Goal: Task Accomplishment & Management: Complete application form

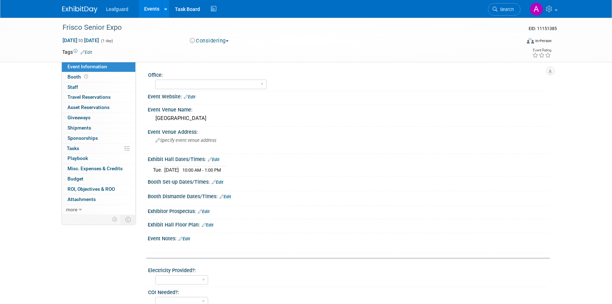
select select "[GEOGRAPHIC_DATA]"
click at [68, 8] on img at bounding box center [79, 9] width 35 height 7
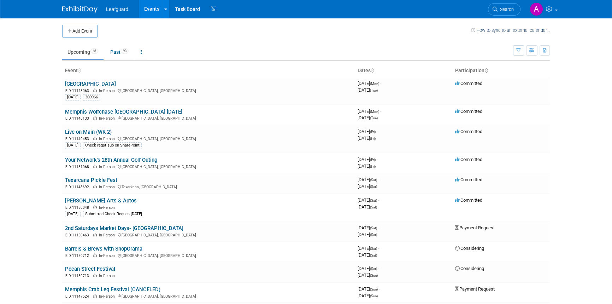
click at [74, 34] on button "Add Event" at bounding box center [79, 31] width 35 height 13
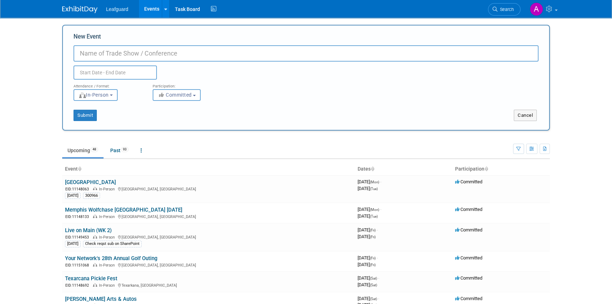
click at [86, 54] on input "New Event" at bounding box center [305, 53] width 465 height 16
paste input "Mid Cities Senior Expo"
type input "Mid Cities Senior Expo"
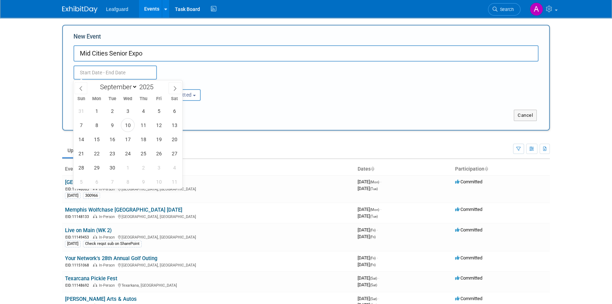
click at [106, 72] on input "text" at bounding box center [114, 72] width 83 height 14
click at [173, 88] on icon at bounding box center [174, 88] width 5 height 5
click at [174, 89] on icon at bounding box center [174, 88] width 5 height 5
select select "11"
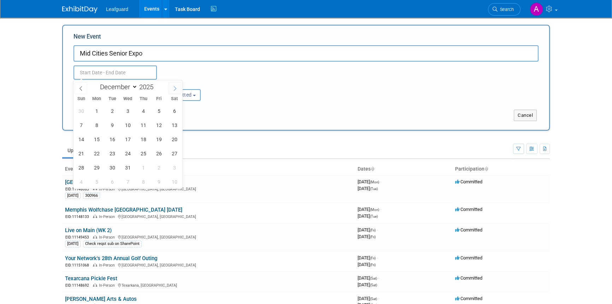
click at [174, 89] on icon at bounding box center [174, 88] width 5 height 5
type input "2026"
click at [174, 89] on icon at bounding box center [174, 88] width 5 height 5
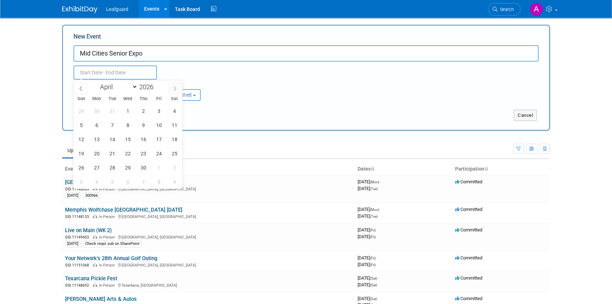
click at [174, 89] on icon at bounding box center [174, 88] width 5 height 5
select select "4"
click at [141, 153] on span "21" at bounding box center [143, 153] width 14 height 14
click at [146, 154] on span "21" at bounding box center [143, 153] width 14 height 14
type input "May 21, 2026 to May 21, 2026"
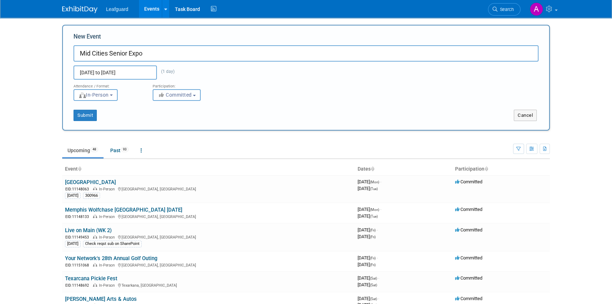
click at [188, 95] on span "Committed" at bounding box center [175, 95] width 34 height 6
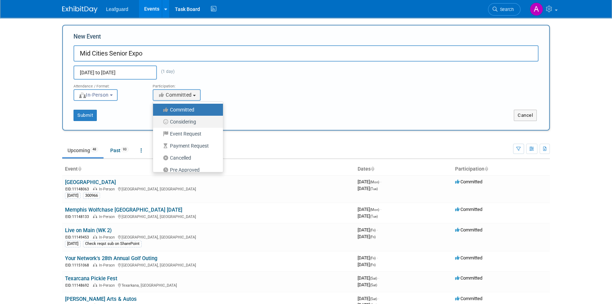
click at [185, 118] on label "Considering" at bounding box center [186, 121] width 59 height 9
click at [159, 119] on input "Considering" at bounding box center [157, 121] width 5 height 5
select select "2"
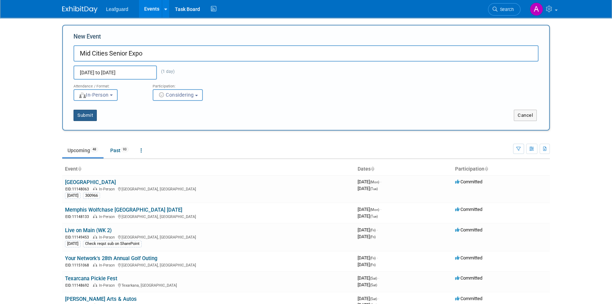
click at [85, 117] on button "Submit" at bounding box center [84, 115] width 23 height 11
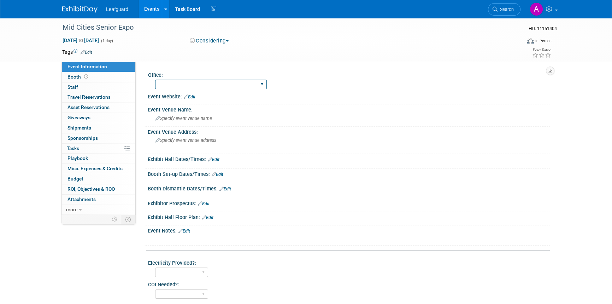
click at [190, 86] on select "Albany Arkansas Austin Birmingham Charlotte Chicago Cleveland Colorado Columbia…" at bounding box center [211, 84] width 112 height 10
select select "[GEOGRAPHIC_DATA]"
click at [155, 79] on select "Albany Arkansas Austin Birmingham Charlotte Chicago Cleveland Colorado Columbia…" at bounding box center [211, 84] width 112 height 10
click at [193, 117] on span "Specify event venue name" at bounding box center [183, 118] width 57 height 5
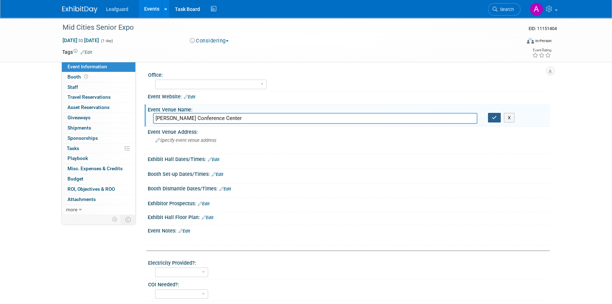
type input "Hurst Conference Center"
click at [492, 119] on icon "button" at bounding box center [494, 117] width 5 height 5
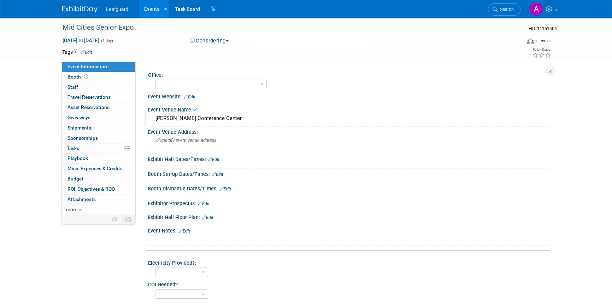
click at [190, 157] on div "Exhibit Hall Dates/Times: Edit" at bounding box center [349, 158] width 402 height 9
click at [219, 159] on link "Edit" at bounding box center [214, 159] width 12 height 5
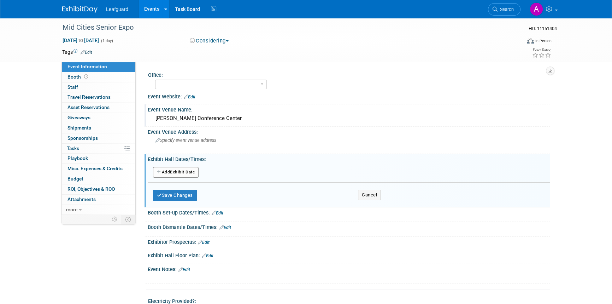
click at [185, 167] on button "Add Another Exhibit Date" at bounding box center [176, 172] width 46 height 11
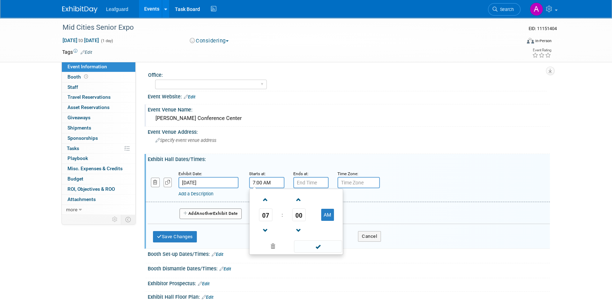
click at [259, 181] on input "7:00 AM" at bounding box center [266, 182] width 35 height 11
click at [265, 232] on span at bounding box center [265, 230] width 12 height 12
click at [265, 231] on span at bounding box center [265, 230] width 12 height 12
click at [263, 199] on span at bounding box center [265, 199] width 12 height 12
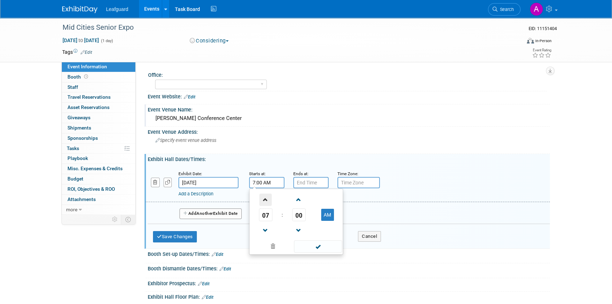
click at [263, 199] on span at bounding box center [265, 199] width 12 height 12
type input "10:00 AM"
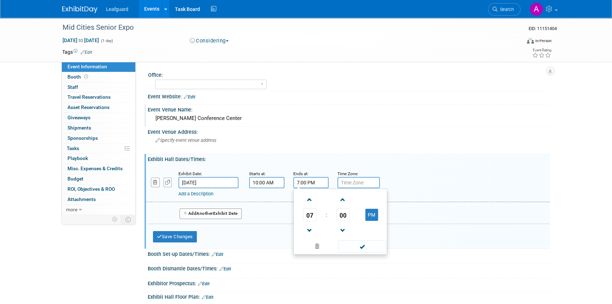
click at [318, 183] on input "7:00 PM" at bounding box center [310, 182] width 35 height 11
click at [307, 226] on span at bounding box center [310, 230] width 12 height 12
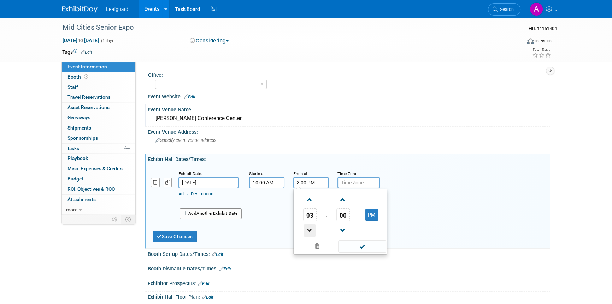
click at [307, 226] on span at bounding box center [310, 230] width 12 height 12
type input "1:00 PM"
click at [353, 243] on span at bounding box center [362, 246] width 48 height 12
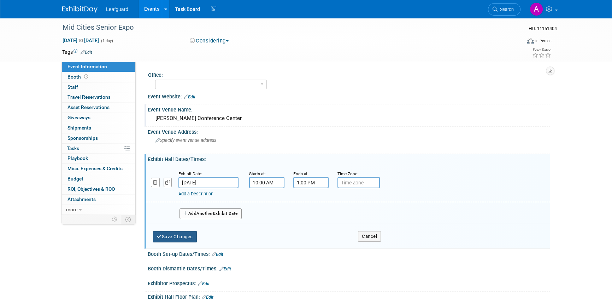
click at [181, 234] on button "Save Changes" at bounding box center [175, 236] width 44 height 11
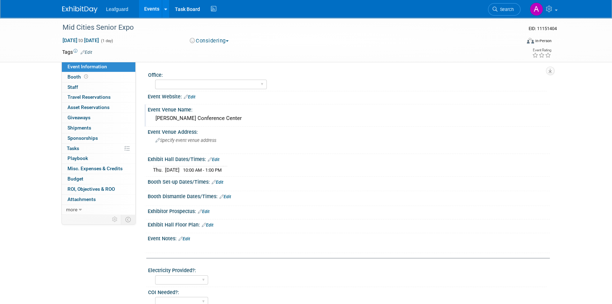
click at [80, 7] on img at bounding box center [79, 9] width 35 height 7
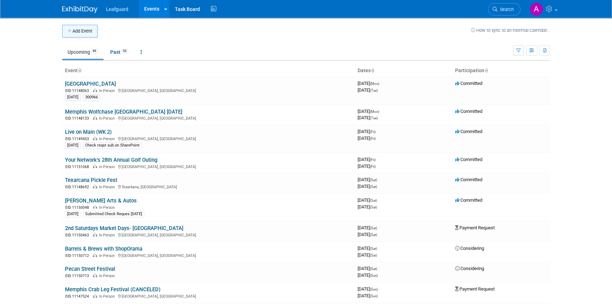
click at [83, 28] on button "Add Event" at bounding box center [79, 31] width 35 height 13
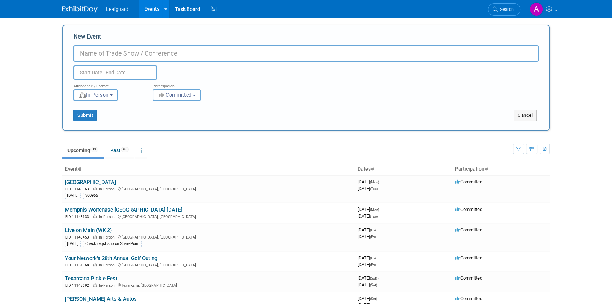
click at [92, 52] on input "New Event" at bounding box center [305, 53] width 465 height 16
paste input "Dallas Fall Senior Expo"
type input "Dallas Fall Senior Expo"
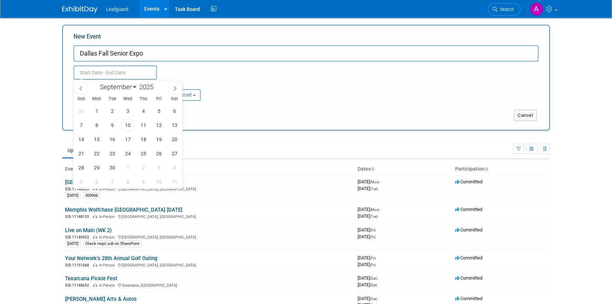
click at [134, 73] on input "text" at bounding box center [114, 72] width 83 height 14
click at [171, 86] on span at bounding box center [175, 88] width 13 height 12
select select "11"
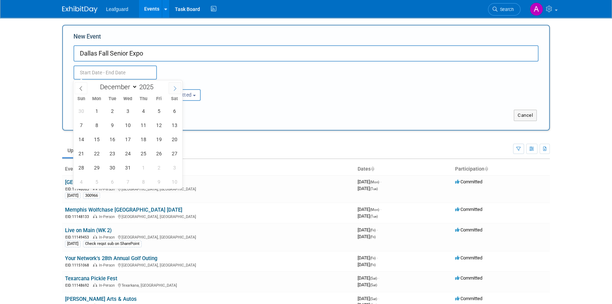
click at [171, 86] on span at bounding box center [175, 88] width 13 height 12
type input "2026"
click at [171, 86] on span at bounding box center [175, 88] width 13 height 12
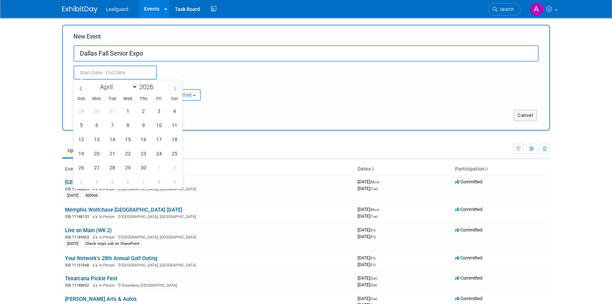
click at [171, 86] on span at bounding box center [175, 88] width 13 height 12
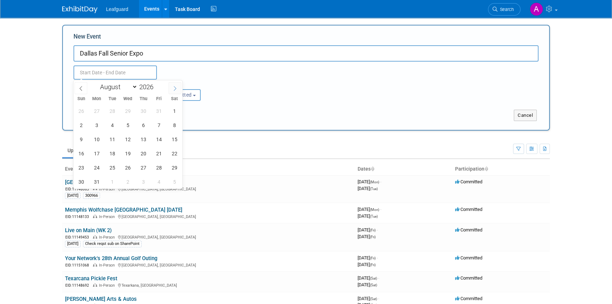
select select "8"
click at [145, 151] on span "24" at bounding box center [143, 153] width 14 height 14
type input "[DATE] to [DATE]"
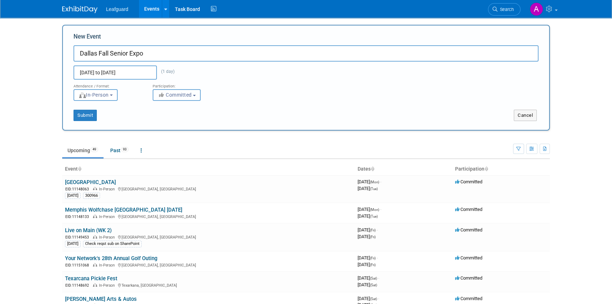
click at [174, 97] on span "Committed" at bounding box center [175, 95] width 34 height 6
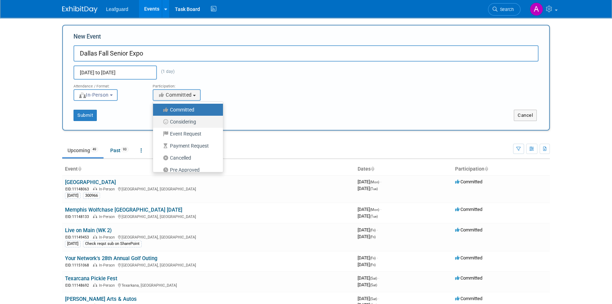
click at [179, 122] on label "Considering" at bounding box center [186, 121] width 59 height 9
click at [159, 122] on input "Considering" at bounding box center [157, 121] width 5 height 5
select select "2"
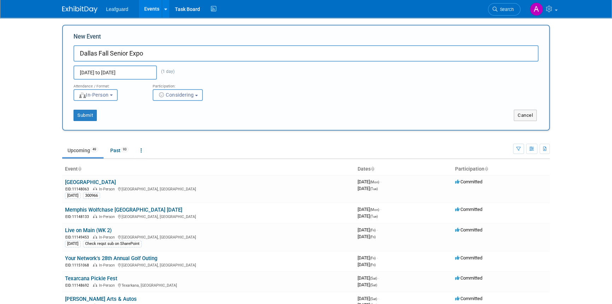
click at [170, 98] on button "Considering" at bounding box center [178, 95] width 50 height 12
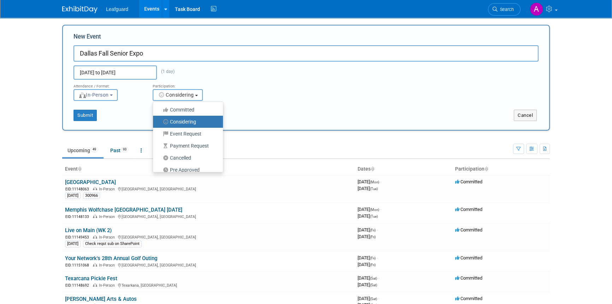
click at [170, 98] on button "Considering" at bounding box center [178, 95] width 50 height 12
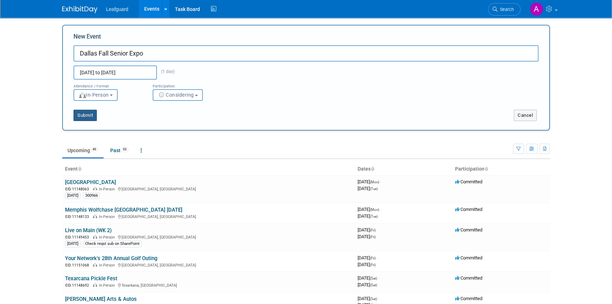
click at [83, 114] on button "Submit" at bounding box center [84, 115] width 23 height 11
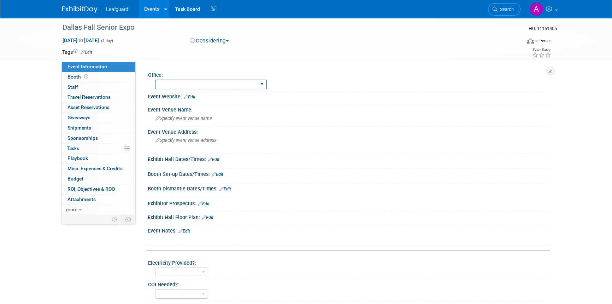
click at [177, 88] on select "[GEOGRAPHIC_DATA] [US_STATE] [GEOGRAPHIC_DATA] [GEOGRAPHIC_DATA] [GEOGRAPHIC_DA…" at bounding box center [211, 84] width 112 height 10
select select "[GEOGRAPHIC_DATA]"
click at [155, 79] on select "[GEOGRAPHIC_DATA] [US_STATE] [GEOGRAPHIC_DATA] [GEOGRAPHIC_DATA] [GEOGRAPHIC_DA…" at bounding box center [211, 84] width 112 height 10
click at [175, 123] on div "Specify event venue name" at bounding box center [348, 118] width 391 height 11
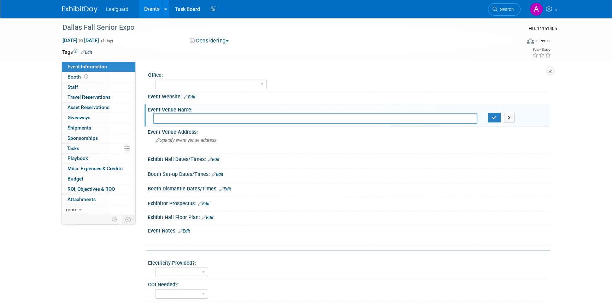
click at [156, 116] on input "text" at bounding box center [315, 118] width 324 height 11
paste input "[GEOGRAPHIC_DATA]"
type input "[GEOGRAPHIC_DATA]"
click at [492, 117] on icon "button" at bounding box center [494, 117] width 5 height 5
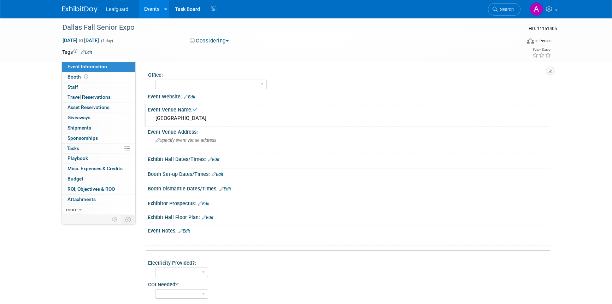
click at [219, 159] on link "Edit" at bounding box center [214, 159] width 12 height 5
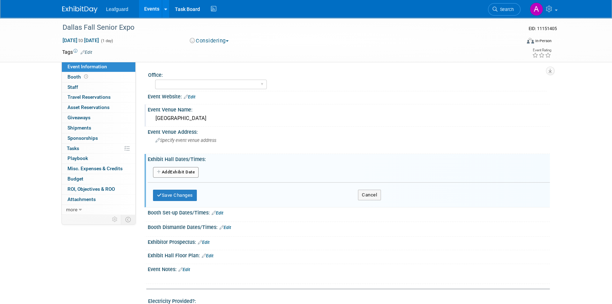
click at [190, 172] on button "Add Another Exhibit Date" at bounding box center [176, 172] width 46 height 11
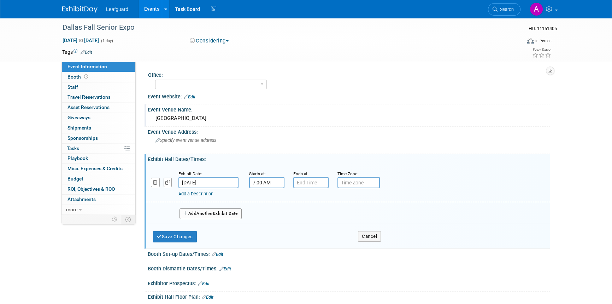
click at [269, 178] on input "7:00 AM" at bounding box center [266, 182] width 35 height 11
click at [266, 200] on span at bounding box center [265, 199] width 12 height 12
type input "10:00 AM"
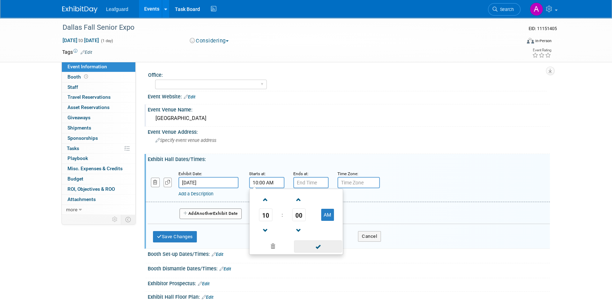
click at [314, 245] on span at bounding box center [318, 246] width 48 height 12
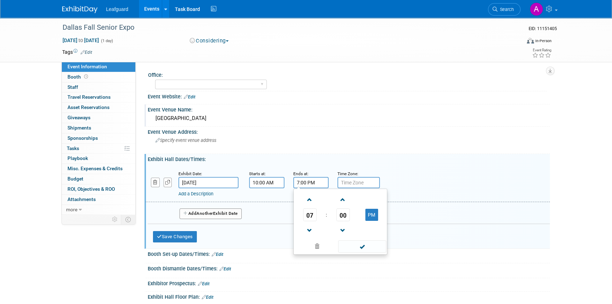
click at [314, 184] on input "7:00 PM" at bounding box center [310, 182] width 35 height 11
click at [311, 228] on span at bounding box center [310, 230] width 12 height 12
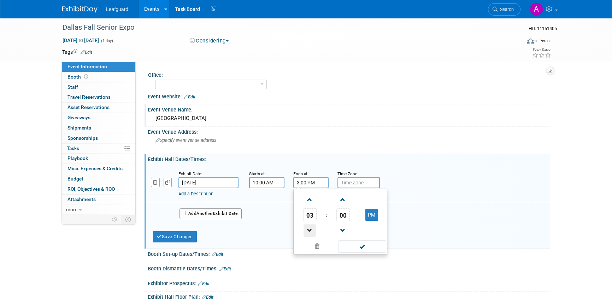
click at [311, 228] on span at bounding box center [310, 230] width 12 height 12
type input "1:00 PM"
click at [361, 246] on span at bounding box center [362, 246] width 48 height 12
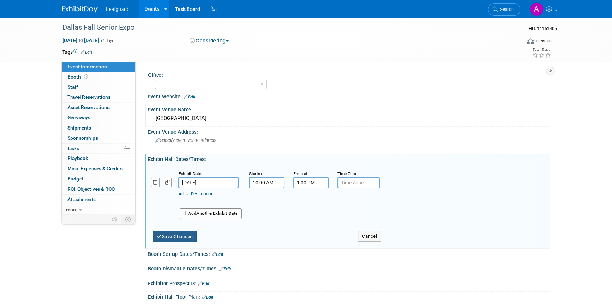
click at [183, 236] on button "Save Changes" at bounding box center [175, 236] width 44 height 11
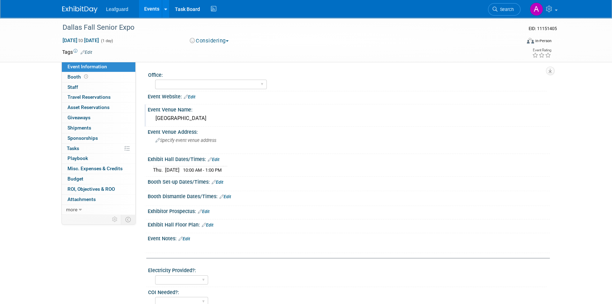
click at [84, 8] on img at bounding box center [79, 9] width 35 height 7
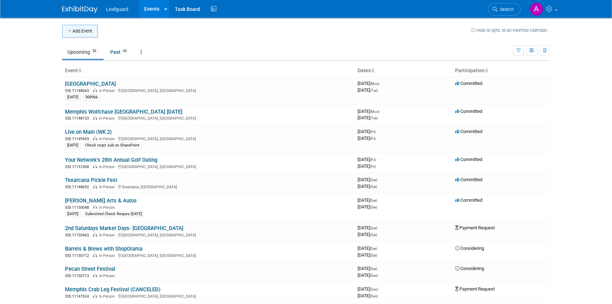
click at [88, 31] on button "Add Event" at bounding box center [79, 31] width 35 height 13
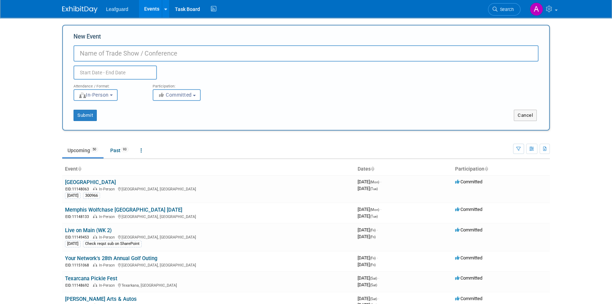
click at [94, 56] on input "New Event" at bounding box center [305, 53] width 465 height 16
paste input "[PERSON_NAME] Senior Expo"
type input "[PERSON_NAME] Senior Expo"
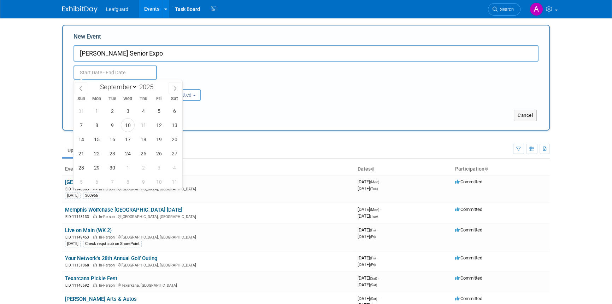
click at [115, 75] on input "text" at bounding box center [114, 72] width 83 height 14
click at [173, 86] on icon at bounding box center [174, 88] width 5 height 5
select select "11"
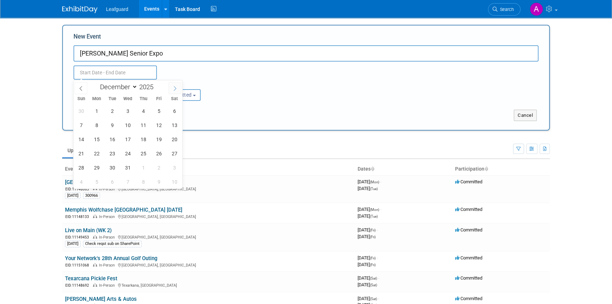
click at [173, 86] on icon at bounding box center [174, 88] width 5 height 5
type input "2026"
click at [173, 86] on icon at bounding box center [174, 88] width 5 height 5
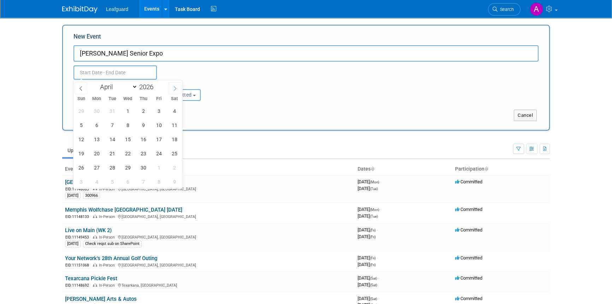
click at [173, 86] on icon at bounding box center [174, 88] width 5 height 5
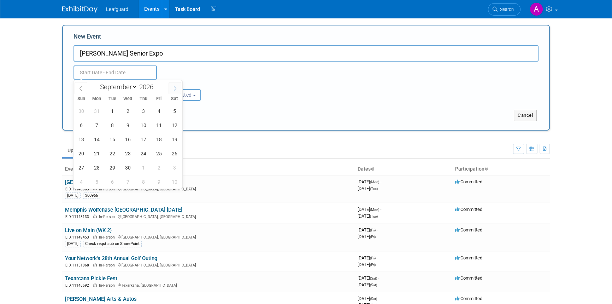
click at [173, 86] on icon at bounding box center [174, 88] width 5 height 5
click at [80, 84] on span at bounding box center [81, 88] width 13 height 12
select select "9"
click at [96, 168] on span "26" at bounding box center [97, 167] width 14 height 14
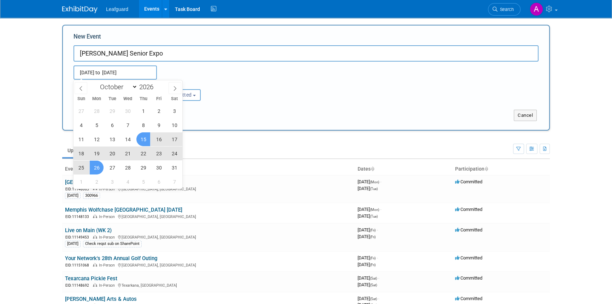
click at [145, 140] on span "15" at bounding box center [143, 139] width 14 height 14
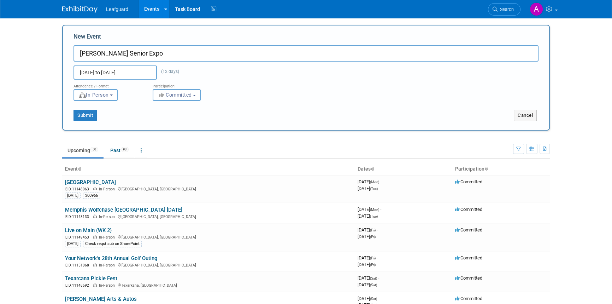
click at [116, 74] on input "Oct 15, 2026 to Oct 26, 2026" at bounding box center [114, 72] width 83 height 14
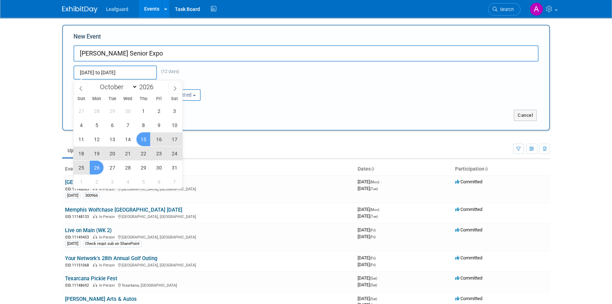
click at [142, 142] on span "15" at bounding box center [143, 139] width 14 height 14
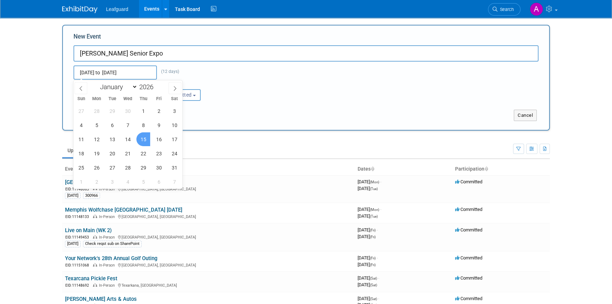
click at [142, 142] on span "15" at bounding box center [143, 139] width 14 height 14
type input "Oct 15, 2026 to Oct 15, 2026"
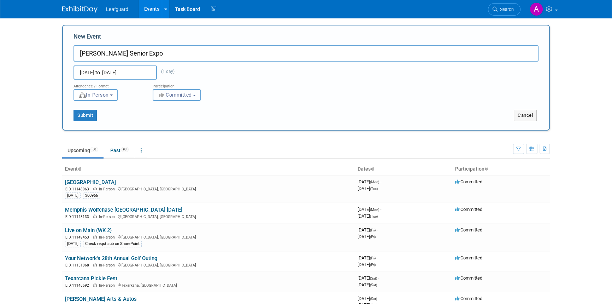
click at [176, 95] on span "Committed" at bounding box center [175, 95] width 34 height 6
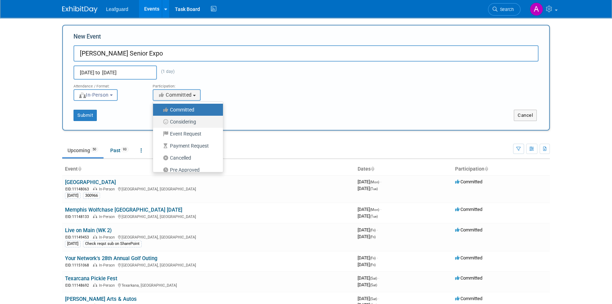
click at [176, 119] on label "Considering" at bounding box center [186, 121] width 59 height 9
click at [159, 119] on input "Considering" at bounding box center [157, 121] width 5 height 5
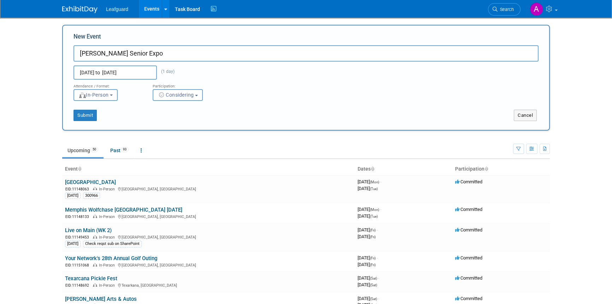
select select "2"
click at [79, 114] on button "Submit" at bounding box center [84, 115] width 23 height 11
type input "[PERSON_NAME] Senior Expo"
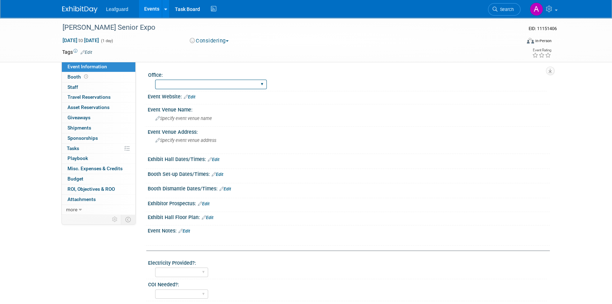
click at [166, 87] on select "Albany Arkansas Austin Birmingham Charlotte Chicago Cleveland Colorado Columbia…" at bounding box center [211, 84] width 112 height 10
select select "Dallas"
click at [155, 79] on select "Albany Arkansas Austin Birmingham Charlotte Chicago Cleveland Colorado Columbia…" at bounding box center [211, 84] width 112 height 10
click at [183, 119] on span "Specify event venue name" at bounding box center [183, 118] width 57 height 5
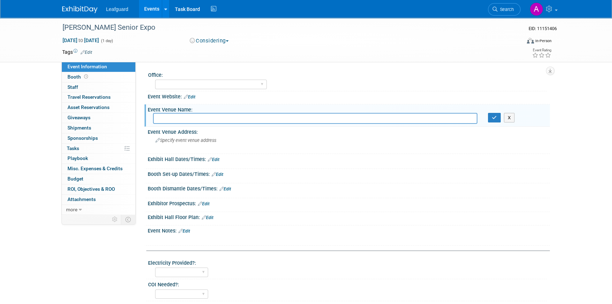
click at [164, 116] on input "text" at bounding box center [315, 118] width 324 height 11
paste input "Stonebridge United Methodist Church"
type input "Stonebridge United Methodist Church"
click at [492, 115] on icon "button" at bounding box center [494, 117] width 5 height 5
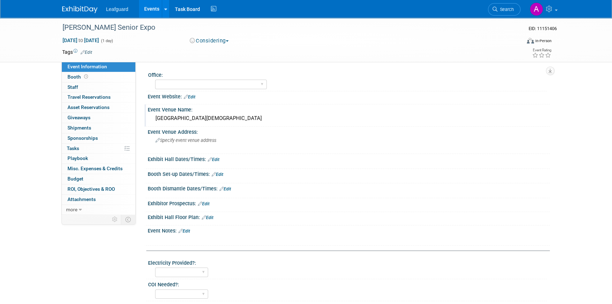
click at [216, 159] on link "Edit" at bounding box center [214, 159] width 12 height 5
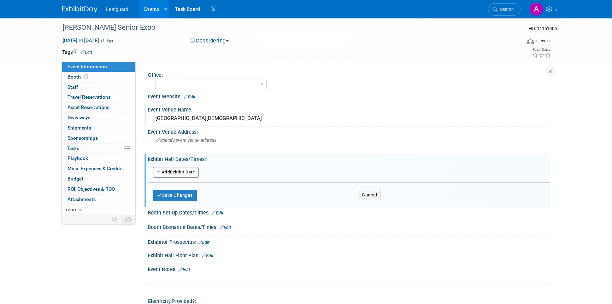
click at [191, 174] on button "Add Another Exhibit Date" at bounding box center [176, 172] width 46 height 11
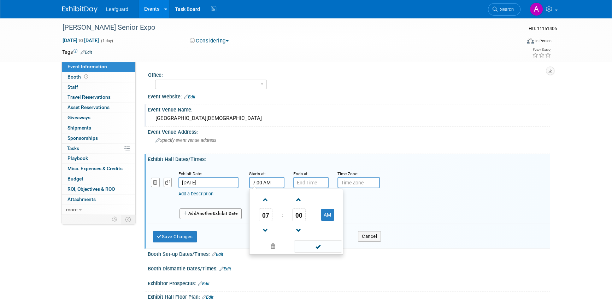
click at [271, 187] on input "7:00 AM" at bounding box center [266, 182] width 35 height 11
click at [265, 198] on span at bounding box center [265, 199] width 12 height 12
type input "10:00 AM"
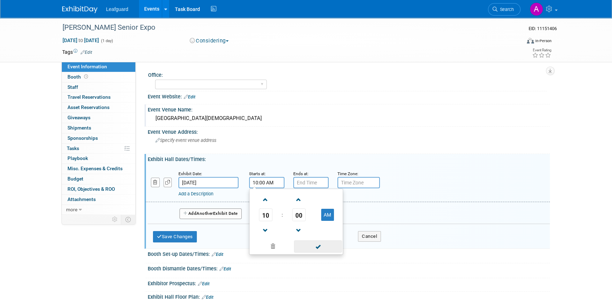
click at [334, 247] on span at bounding box center [318, 246] width 48 height 12
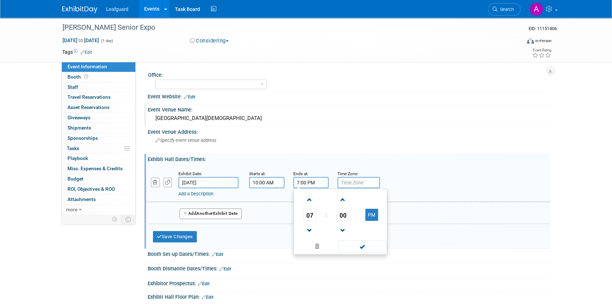
click at [310, 185] on input "7:00 PM" at bounding box center [310, 182] width 35 height 11
click at [307, 228] on span at bounding box center [310, 230] width 12 height 12
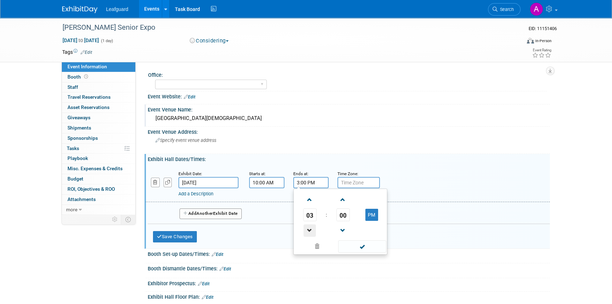
click at [307, 228] on span at bounding box center [310, 230] width 12 height 12
type input "1:00 PM"
click at [359, 246] on span at bounding box center [362, 246] width 48 height 12
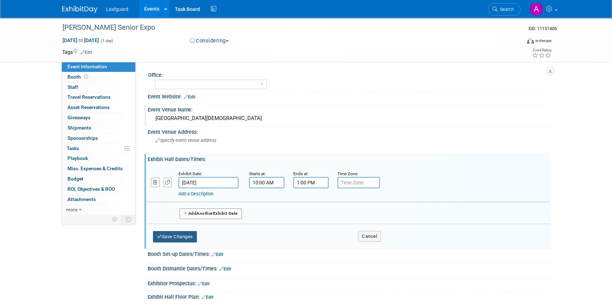
click at [189, 234] on button "Save Changes" at bounding box center [175, 236] width 44 height 11
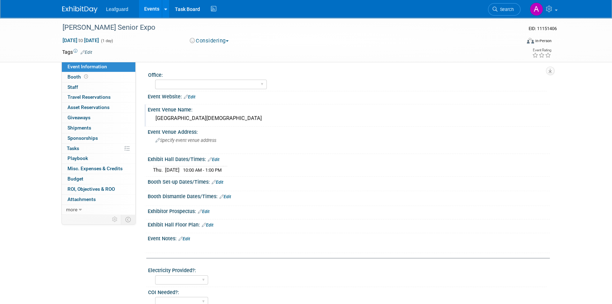
click at [67, 10] on img at bounding box center [79, 9] width 35 height 7
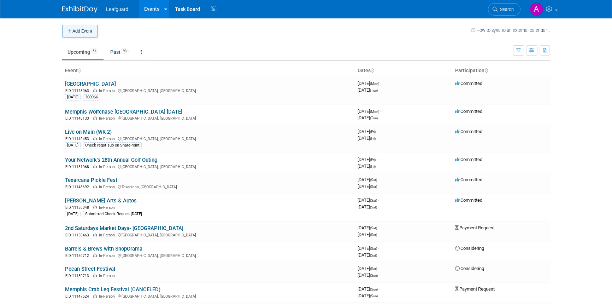
click at [84, 30] on button "Add Event" at bounding box center [79, 31] width 35 height 13
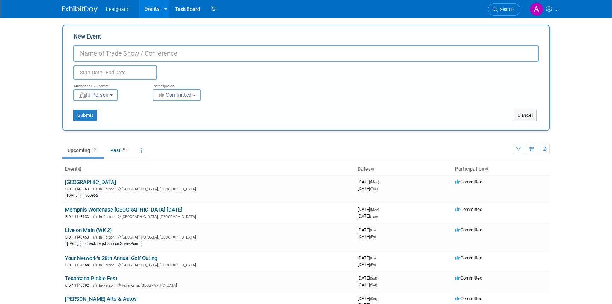
click at [137, 52] on input "New Event" at bounding box center [305, 53] width 465 height 16
paste input "Mid Cities Senior Expo"
type input "Mid Cities Senior Expo"
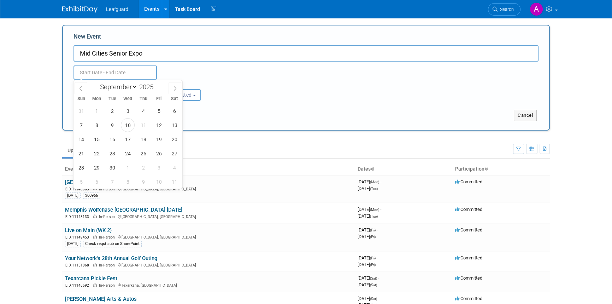
click at [127, 68] on input "text" at bounding box center [114, 72] width 83 height 14
click at [157, 88] on span at bounding box center [156, 89] width 5 height 4
click at [158, 84] on span at bounding box center [156, 85] width 5 height 4
type input "2026"
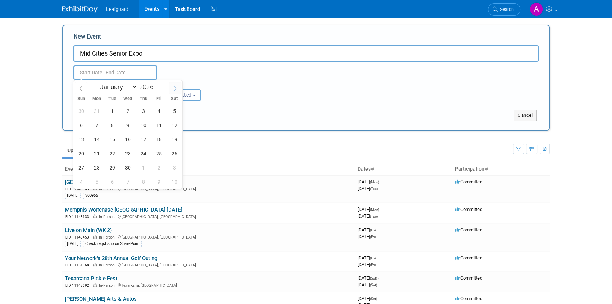
click at [170, 88] on span at bounding box center [175, 88] width 13 height 12
select select "9"
click at [108, 155] on span "20" at bounding box center [112, 153] width 14 height 14
click at [111, 153] on span "20" at bounding box center [112, 153] width 14 height 14
type input "Oct 20, 2026 to Oct 20, 2026"
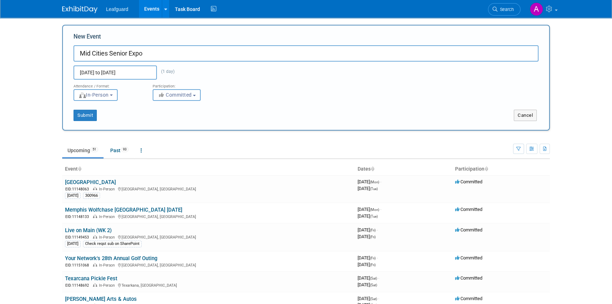
click at [158, 97] on icon "button" at bounding box center [162, 94] width 8 height 5
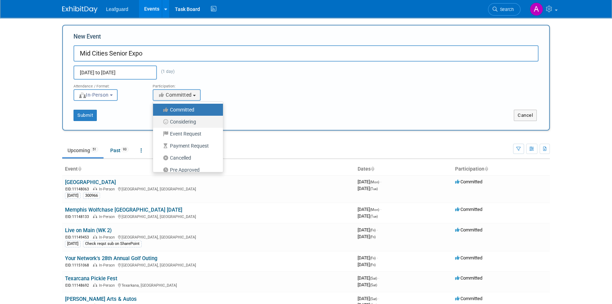
click at [171, 121] on label "Considering" at bounding box center [186, 121] width 59 height 9
click at [159, 121] on input "Considering" at bounding box center [157, 121] width 5 height 5
select select "2"
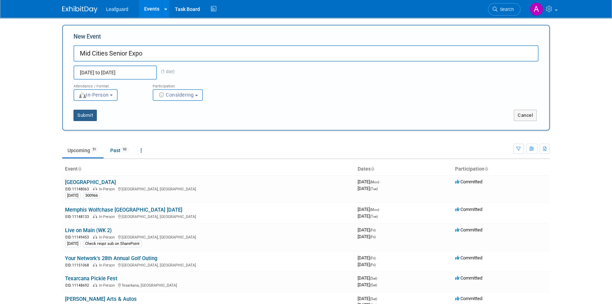
click at [88, 116] on button "Submit" at bounding box center [84, 115] width 23 height 11
type input "Mid Cities Senior Expo"
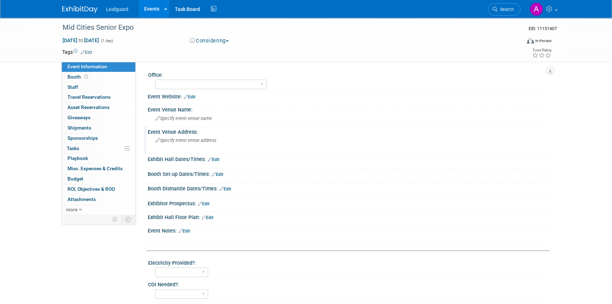
click at [204, 143] on div "Specify event venue address" at bounding box center [231, 143] width 157 height 16
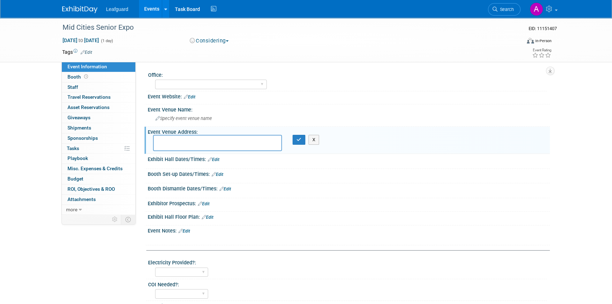
click at [215, 160] on link "Edit" at bounding box center [214, 159] width 12 height 5
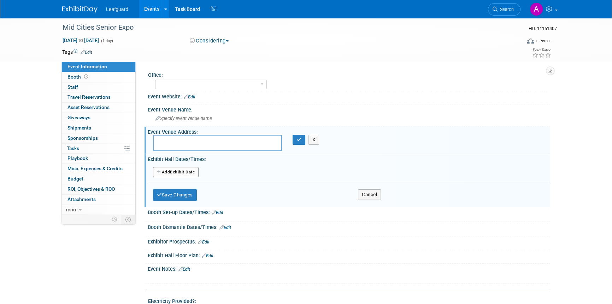
click at [184, 172] on button "Add Another Exhibit Date" at bounding box center [176, 172] width 46 height 11
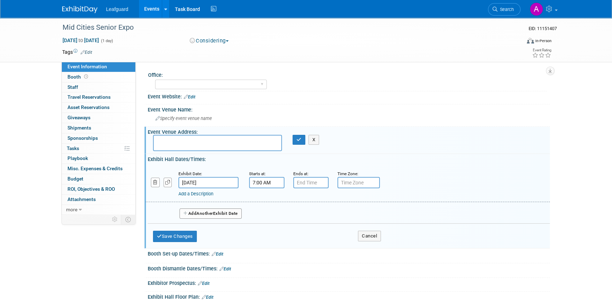
click at [257, 185] on input "7:00 AM" at bounding box center [266, 182] width 35 height 11
click at [261, 198] on span at bounding box center [265, 199] width 12 height 12
type input "10:00 AM"
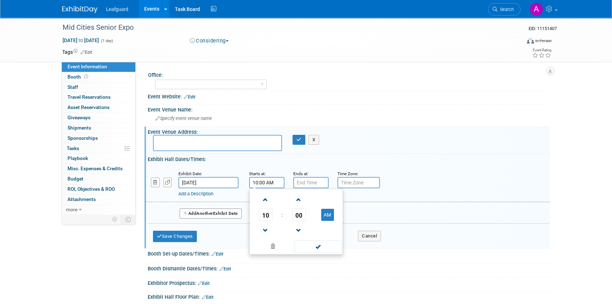
click at [308, 239] on td at bounding box center [318, 246] width 48 height 14
click at [307, 241] on span at bounding box center [318, 246] width 48 height 12
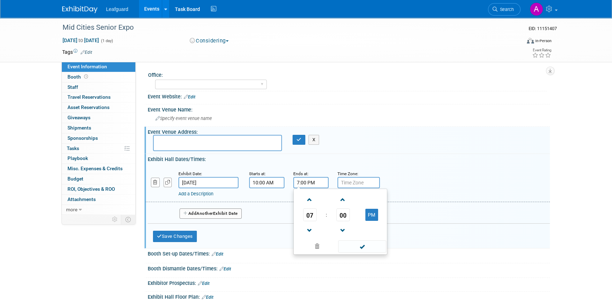
click at [317, 183] on input "7:00 PM" at bounding box center [310, 182] width 35 height 11
click at [310, 231] on span at bounding box center [310, 230] width 12 height 12
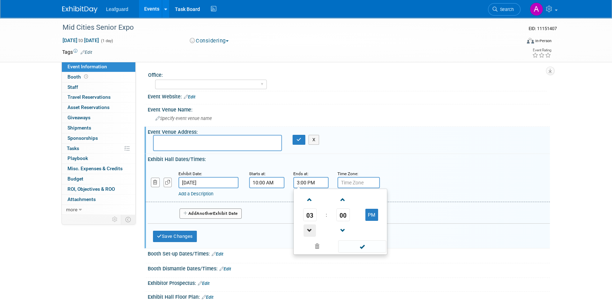
click at [310, 231] on span at bounding box center [310, 230] width 12 height 12
type input "1:00 PM"
click at [345, 245] on span at bounding box center [362, 246] width 48 height 12
click at [162, 117] on span "Specify event venue name" at bounding box center [183, 118] width 57 height 5
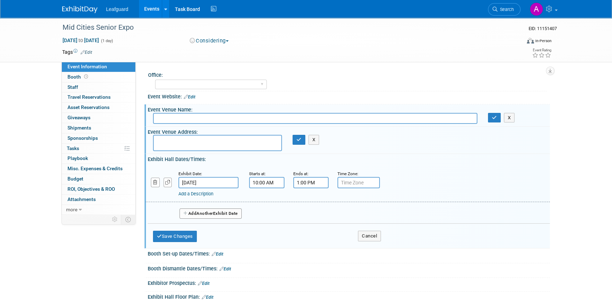
click at [169, 113] on input "text" at bounding box center [315, 118] width 324 height 11
paste input "Hurst Conference Center"
type input "Hurst Conference Center"
drag, startPoint x: 491, startPoint y: 117, endPoint x: 482, endPoint y: 120, distance: 9.6
click at [491, 118] on button "button" at bounding box center [494, 118] width 13 height 10
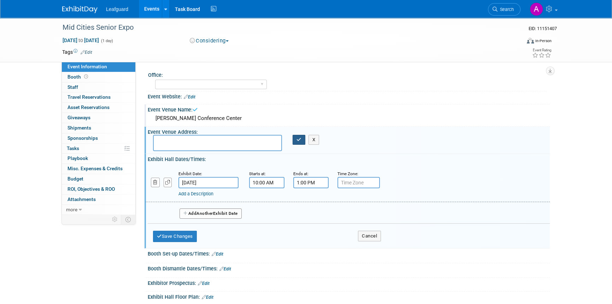
click at [296, 139] on icon "button" at bounding box center [298, 139] width 5 height 5
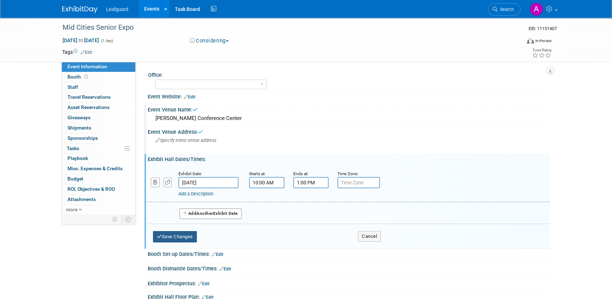
click at [171, 234] on button "Save Changes" at bounding box center [175, 236] width 44 height 11
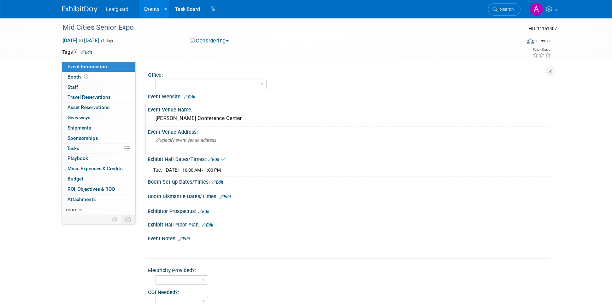
click at [61, 7] on div "Leafguard Events Add Event Bulk Upload Events Shareable Event Boards Recently V…" at bounding box center [306, 9] width 498 height 18
click at [84, 10] on img at bounding box center [79, 9] width 35 height 7
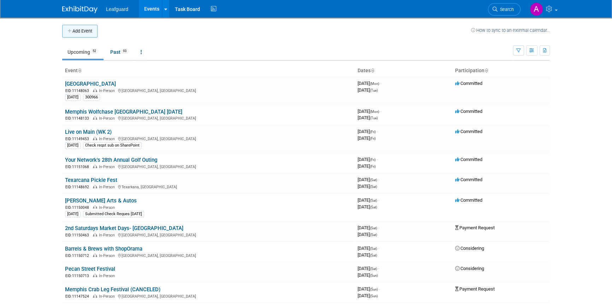
click at [71, 29] on icon "button" at bounding box center [69, 31] width 5 height 5
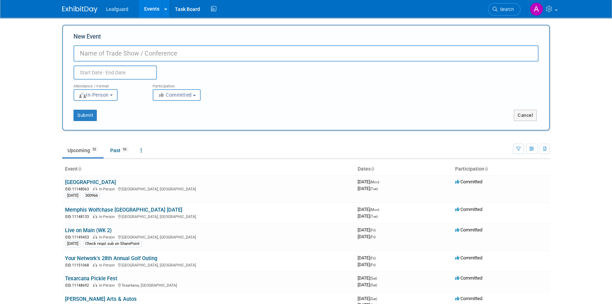
paste input "North Austin Senior Expo"
type input "North Austin Senior Expo"
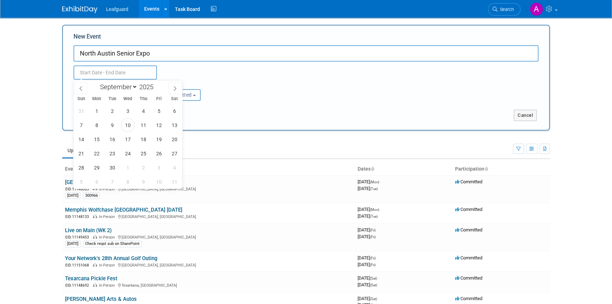
click at [105, 72] on input "text" at bounding box center [114, 72] width 83 height 14
click at [156, 84] on span at bounding box center [156, 85] width 5 height 4
type input "2026"
click at [174, 89] on icon at bounding box center [174, 88] width 5 height 5
select select "9"
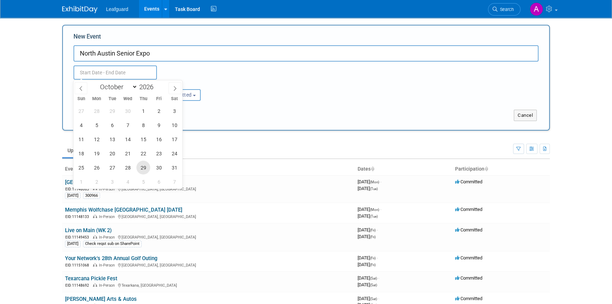
click at [146, 169] on span "29" at bounding box center [143, 167] width 14 height 14
type input "[DATE] to [DATE]"
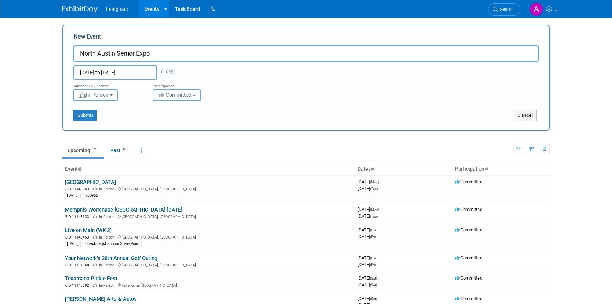
click at [176, 95] on span "Committed" at bounding box center [175, 95] width 34 height 6
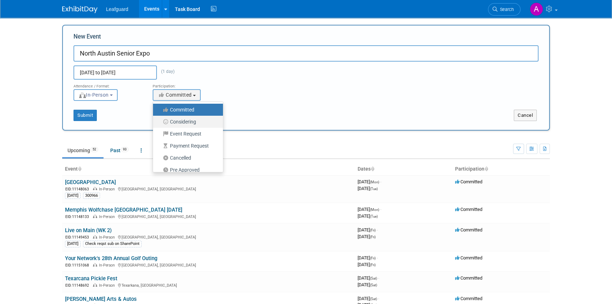
click at [182, 118] on label "Considering" at bounding box center [186, 121] width 59 height 9
click at [159, 119] on input "Considering" at bounding box center [157, 121] width 5 height 5
select select "2"
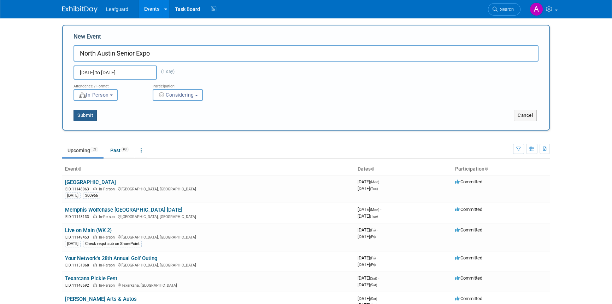
click at [87, 117] on button "Submit" at bounding box center [84, 115] width 23 height 11
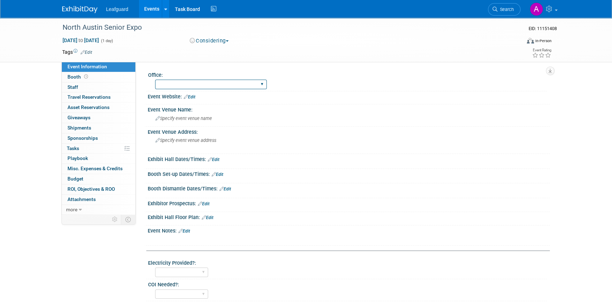
click at [183, 82] on select "[GEOGRAPHIC_DATA] [US_STATE] [GEOGRAPHIC_DATA] [GEOGRAPHIC_DATA] [GEOGRAPHIC_DA…" at bounding box center [211, 84] width 112 height 10
select select "[GEOGRAPHIC_DATA]"
click at [155, 79] on select "Albany Arkansas Austin Birmingham Charlotte Chicago Cleveland Colorado Columbia…" at bounding box center [211, 84] width 112 height 10
click at [207, 122] on div "Specify event venue name" at bounding box center [348, 118] width 391 height 11
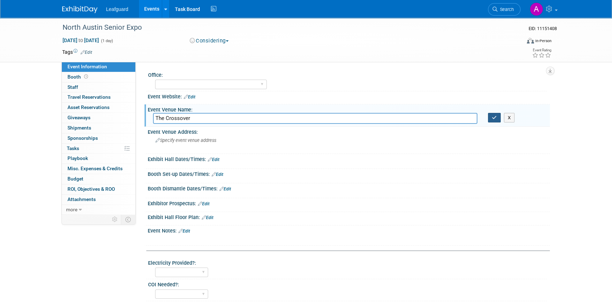
type input "The Crossover"
click at [495, 116] on icon "button" at bounding box center [494, 117] width 5 height 5
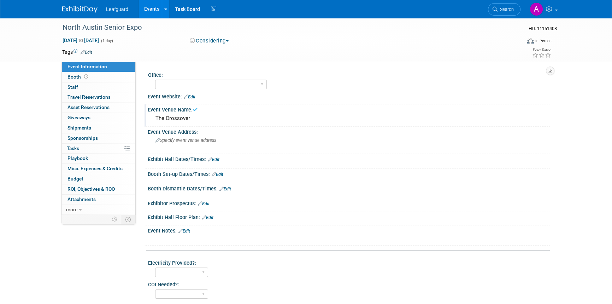
click at [213, 158] on link "Edit" at bounding box center [214, 159] width 12 height 5
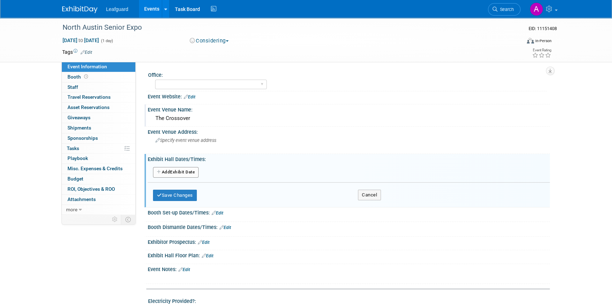
click at [166, 171] on button "Add Another Exhibit Date" at bounding box center [176, 172] width 46 height 11
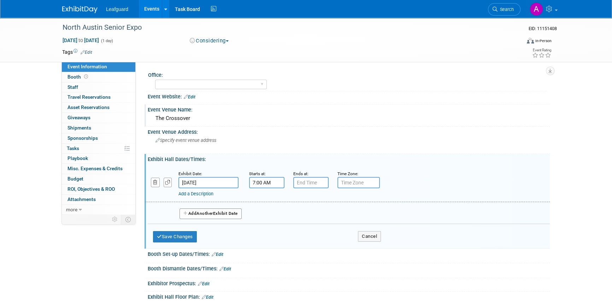
click at [263, 183] on input "7:00 AM" at bounding box center [266, 182] width 35 height 11
click at [264, 199] on span at bounding box center [265, 199] width 12 height 12
type input "10:00 AM"
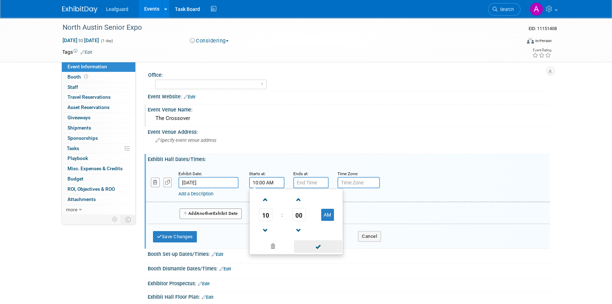
click at [321, 245] on span at bounding box center [318, 246] width 48 height 12
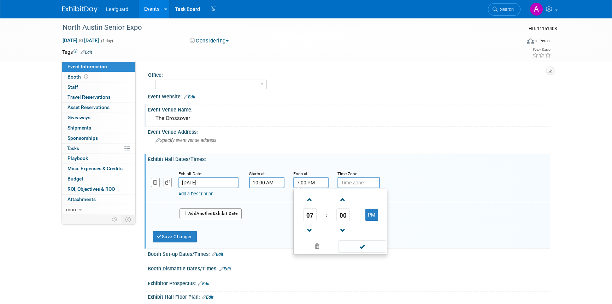
click at [308, 184] on input "7:00 PM" at bounding box center [310, 182] width 35 height 11
click at [310, 231] on span at bounding box center [310, 230] width 12 height 12
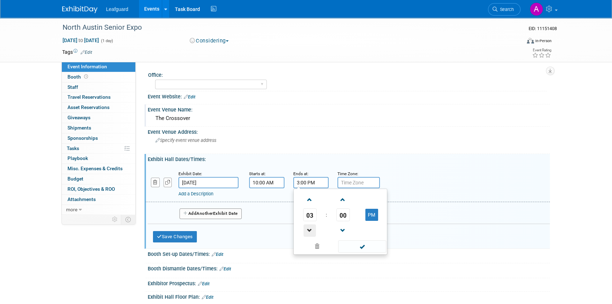
click at [310, 231] on span at bounding box center [310, 230] width 12 height 12
type input "1:00 PM"
click at [370, 245] on span at bounding box center [362, 246] width 48 height 12
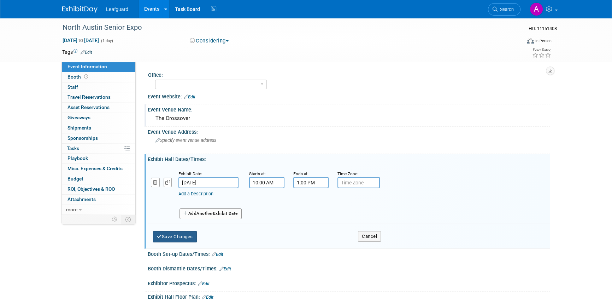
click at [184, 240] on button "Save Changes" at bounding box center [175, 236] width 44 height 11
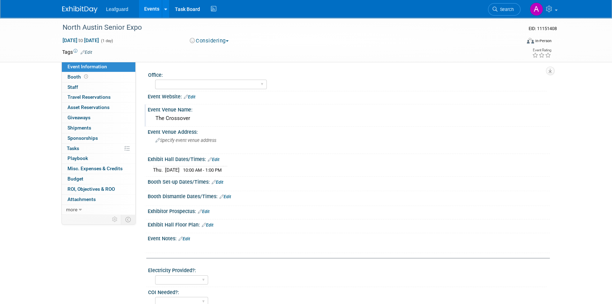
click at [78, 7] on img at bounding box center [79, 9] width 35 height 7
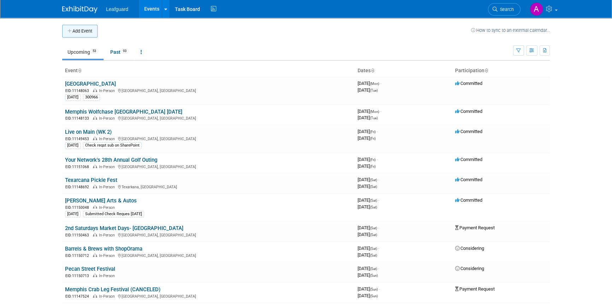
click at [84, 32] on button "Add Event" at bounding box center [79, 31] width 35 height 13
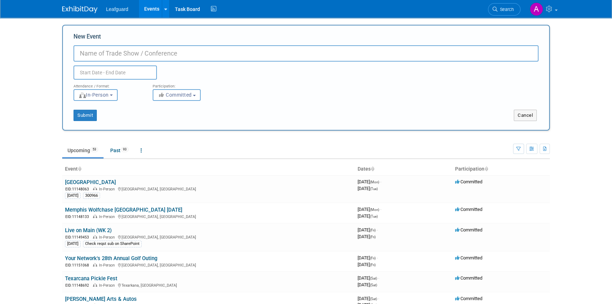
click at [123, 54] on input "New Event" at bounding box center [305, 53] width 465 height 16
paste input "Fort Worth Senior Expo"
type input "Fort Worth Senior Expo"
click at [115, 70] on input "text" at bounding box center [114, 72] width 83 height 14
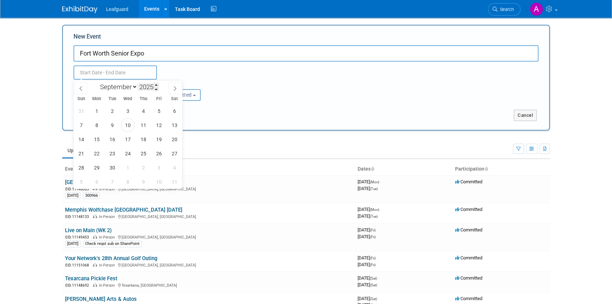
click at [149, 83] on input "2025" at bounding box center [147, 87] width 21 height 8
click at [156, 84] on span at bounding box center [156, 85] width 5 height 4
type input "2026"
click at [175, 88] on icon at bounding box center [174, 88] width 5 height 5
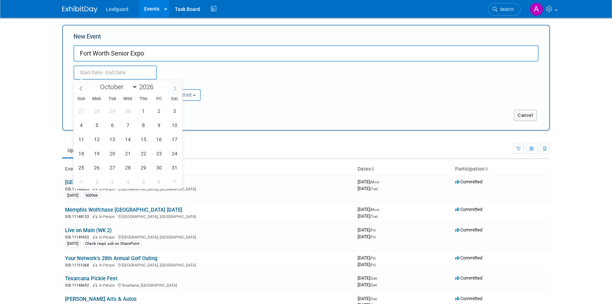
select select "10"
click at [113, 140] on span "17" at bounding box center [112, 139] width 14 height 14
type input "[DATE] to [DATE]"
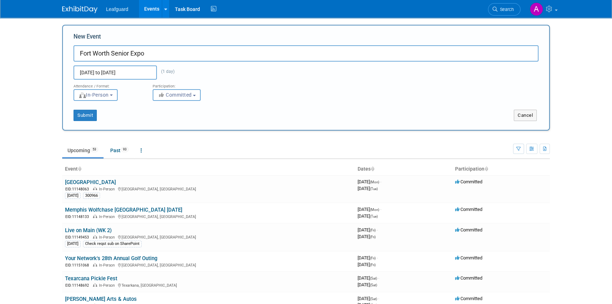
click at [164, 101] on div "Submit Cancel" at bounding box center [306, 111] width 476 height 20
click at [165, 97] on span "Committed" at bounding box center [175, 95] width 34 height 6
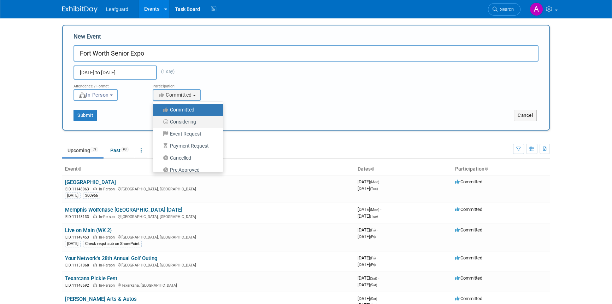
click at [171, 118] on link "Considering" at bounding box center [188, 122] width 70 height 12
click at [171, 119] on label "Considering" at bounding box center [186, 121] width 59 height 9
click at [159, 119] on input "Considering" at bounding box center [157, 121] width 5 height 5
select select "2"
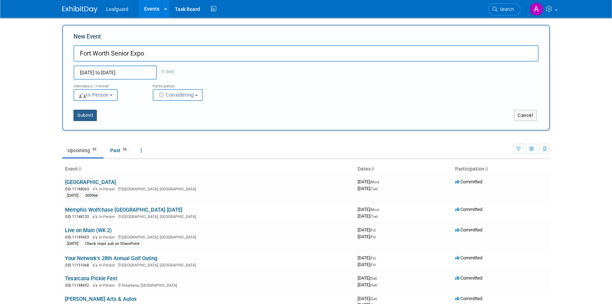
click at [84, 115] on button "Submit" at bounding box center [84, 115] width 23 height 11
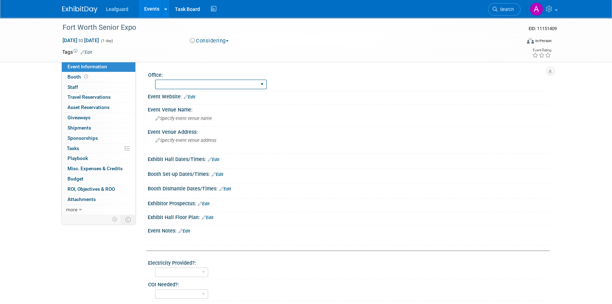
click at [162, 84] on select "[GEOGRAPHIC_DATA] [US_STATE] [GEOGRAPHIC_DATA] [GEOGRAPHIC_DATA] [GEOGRAPHIC_DA…" at bounding box center [211, 84] width 112 height 10
select select "[GEOGRAPHIC_DATA]"
click at [155, 79] on select "[GEOGRAPHIC_DATA] [US_STATE] [GEOGRAPHIC_DATA] [GEOGRAPHIC_DATA] [GEOGRAPHIC_DA…" at bounding box center [211, 84] width 112 height 10
click at [201, 118] on span "Specify event venue name" at bounding box center [183, 118] width 57 height 5
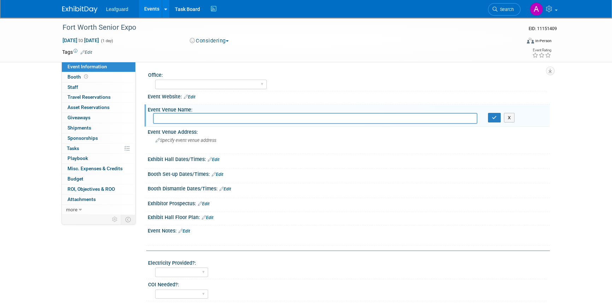
click at [169, 114] on input "text" at bounding box center [315, 118] width 324 height 11
paste input "[GEOGRAPHIC_DATA]"
type input "[GEOGRAPHIC_DATA]"
click at [491, 117] on button "button" at bounding box center [494, 118] width 13 height 10
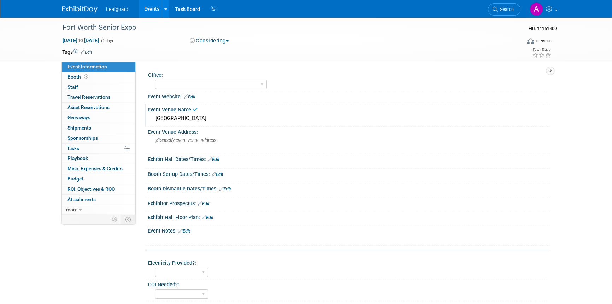
click at [216, 158] on link "Edit" at bounding box center [214, 159] width 12 height 5
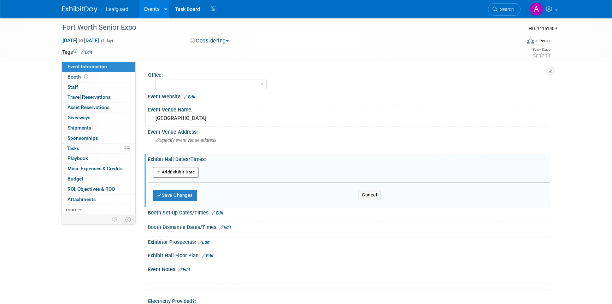
click at [182, 174] on button "Add Another Exhibit Date" at bounding box center [176, 172] width 46 height 11
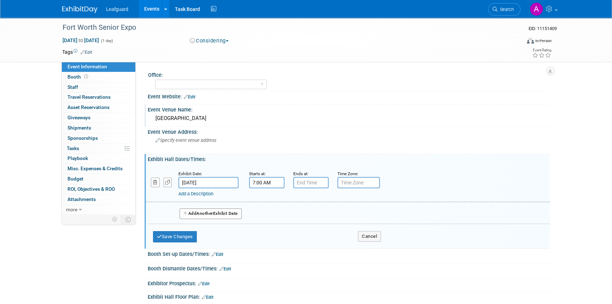
click at [262, 180] on input "7:00 AM" at bounding box center [266, 182] width 35 height 11
click at [264, 199] on span at bounding box center [265, 199] width 12 height 12
type input "10:00 AM"
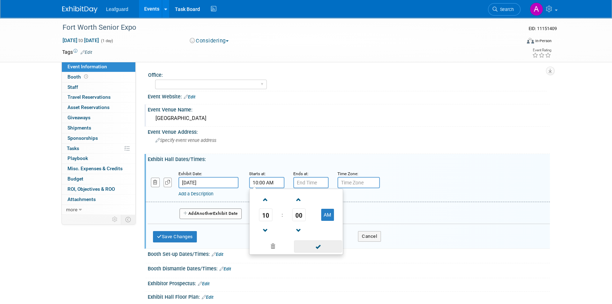
click at [322, 248] on span at bounding box center [318, 246] width 48 height 12
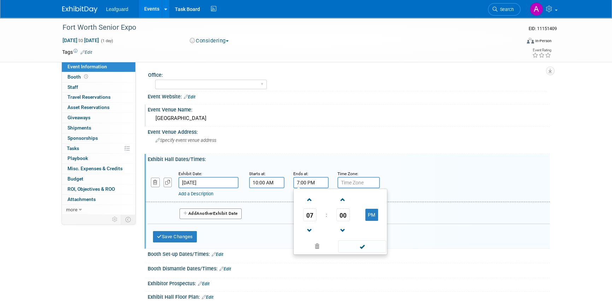
click at [305, 180] on input "7:00 PM" at bounding box center [310, 182] width 35 height 11
click at [312, 228] on span at bounding box center [310, 230] width 12 height 12
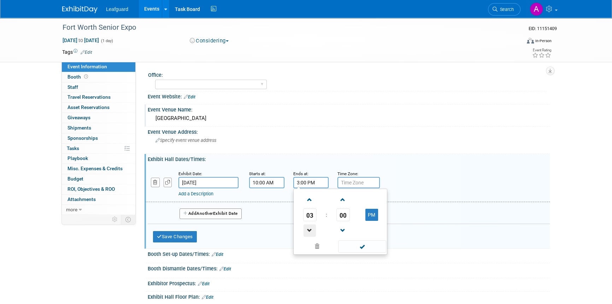
click at [312, 228] on span at bounding box center [310, 230] width 12 height 12
type input "1:00 PM"
click at [353, 246] on span at bounding box center [362, 246] width 48 height 12
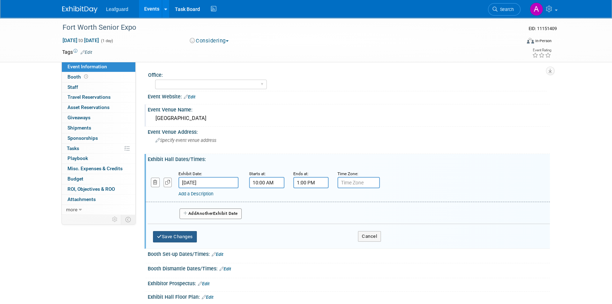
click at [186, 232] on button "Save Changes" at bounding box center [175, 236] width 44 height 11
